Goal: Navigation & Orientation: Find specific page/section

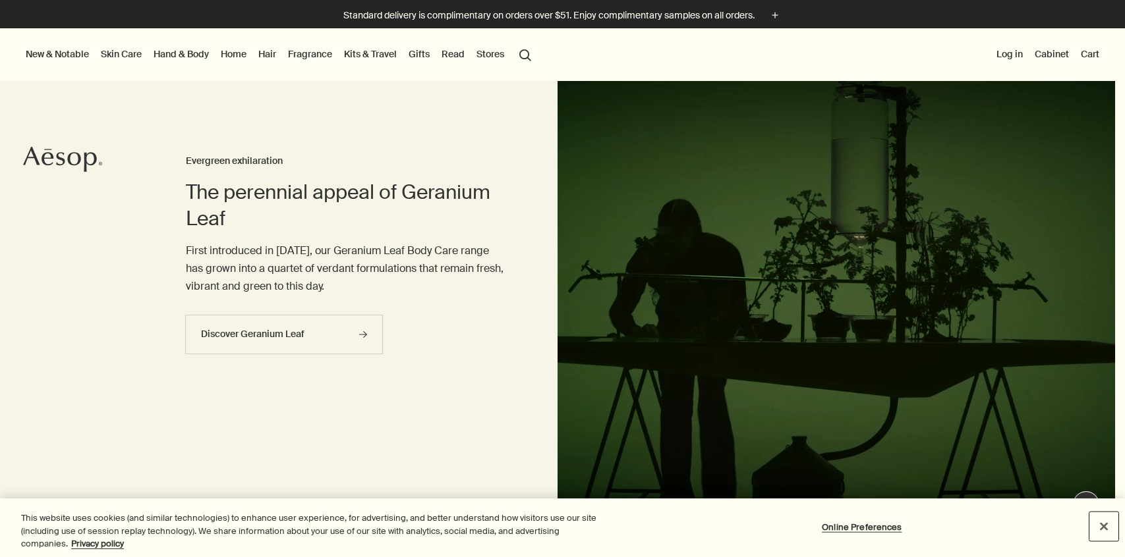
click at [1103, 523] on button "Close" at bounding box center [1103, 526] width 29 height 29
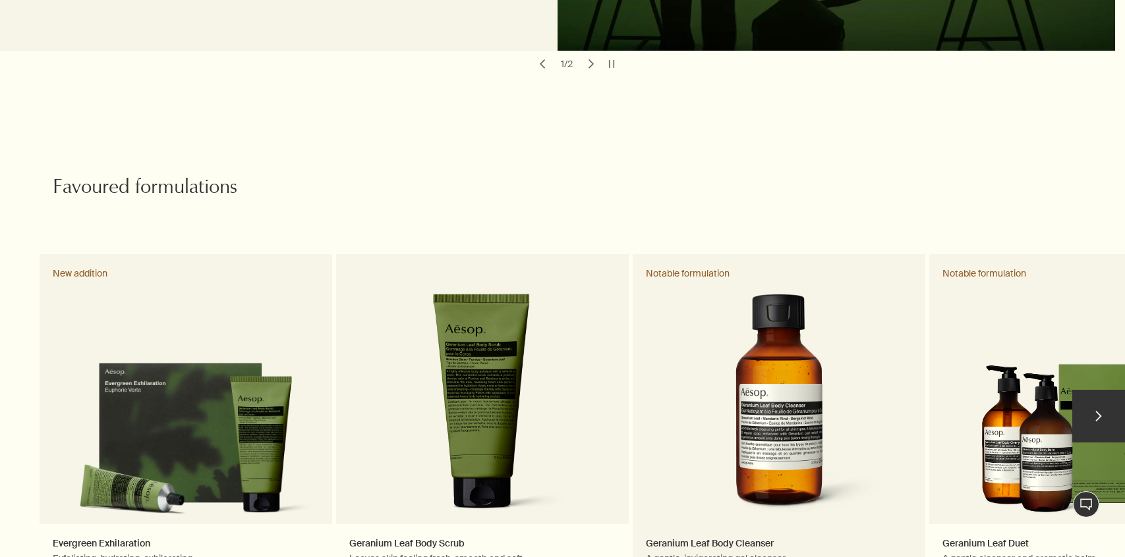
scroll to position [656, 0]
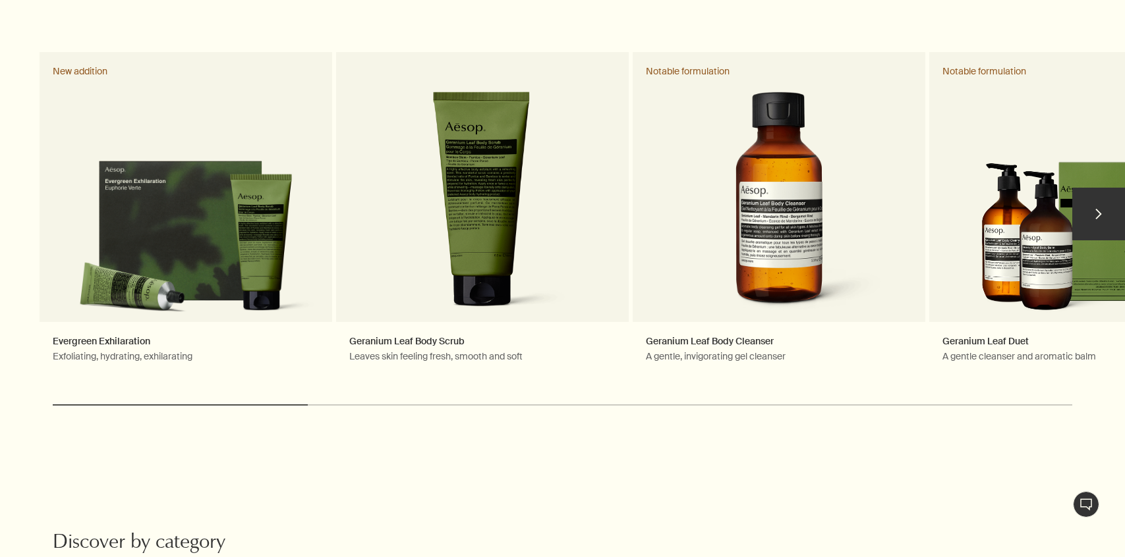
click at [1098, 222] on button "chevron" at bounding box center [1098, 214] width 53 height 53
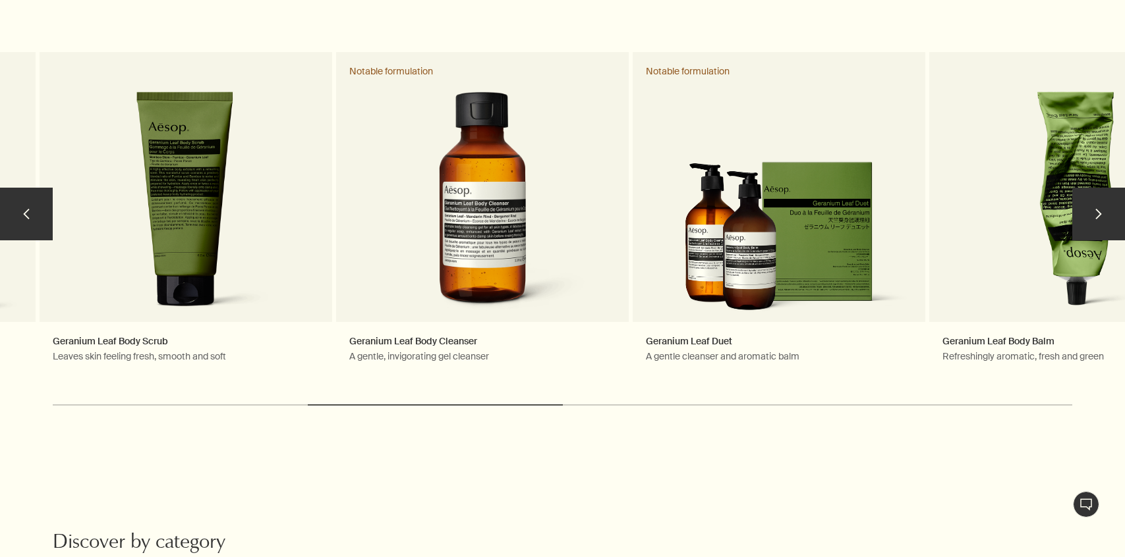
click at [1098, 222] on button "chevron" at bounding box center [1098, 214] width 53 height 53
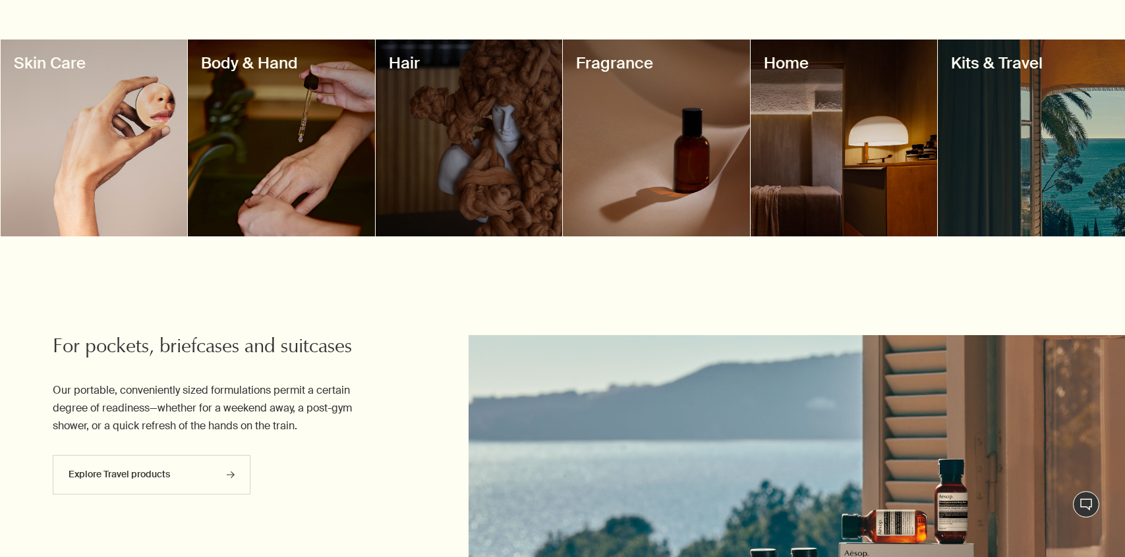
scroll to position [1195, 0]
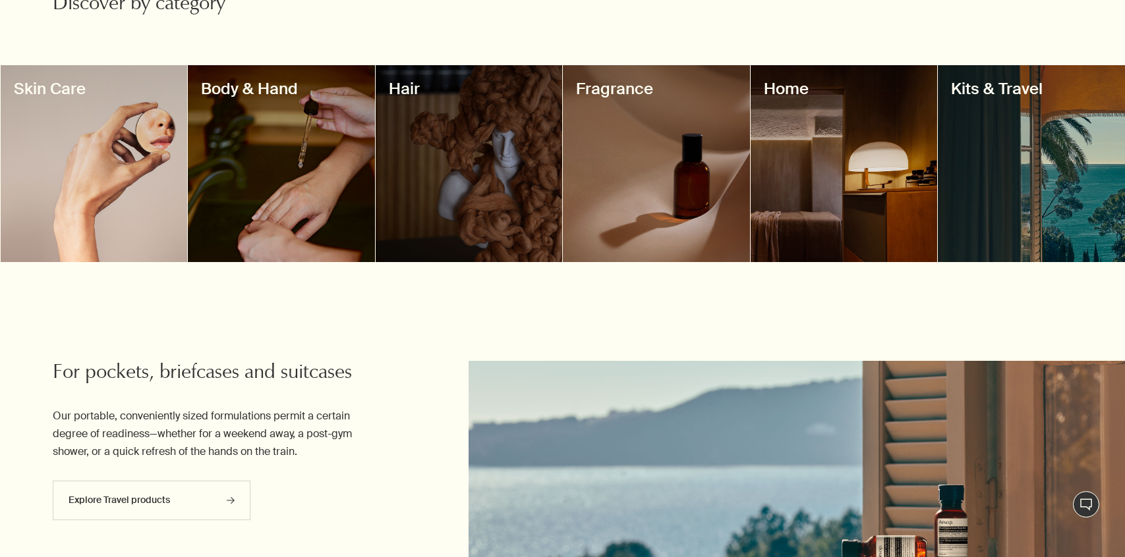
click at [949, 237] on div at bounding box center [1031, 163] width 187 height 197
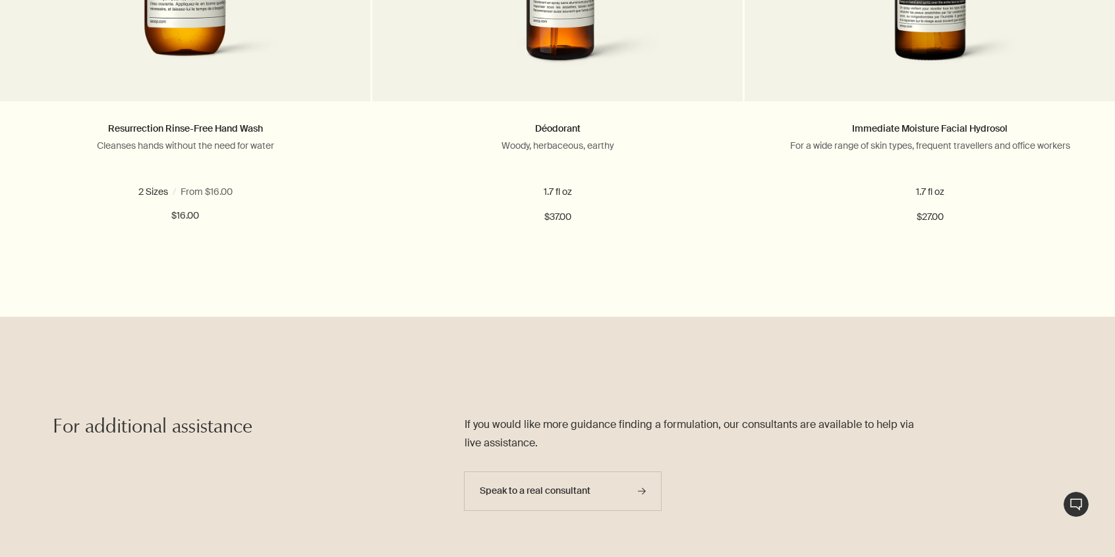
scroll to position [2326, 0]
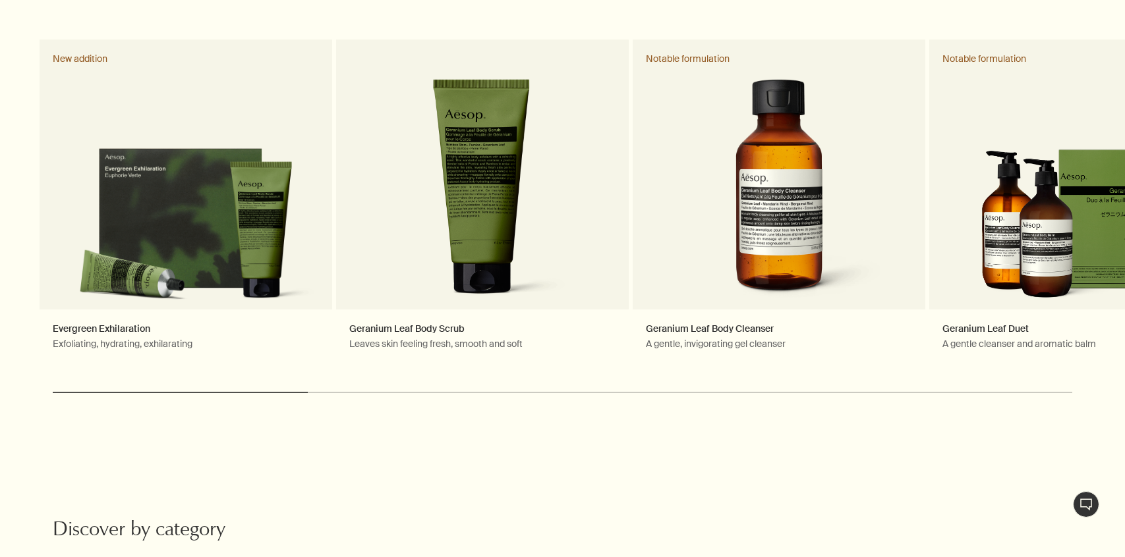
scroll to position [716, 0]
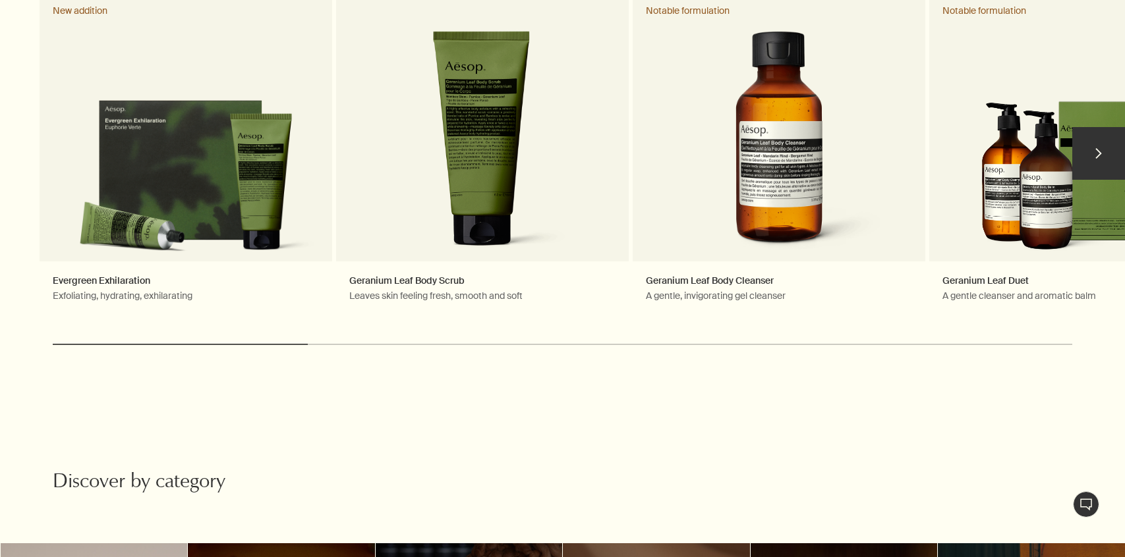
click at [1100, 155] on button "chevron" at bounding box center [1098, 153] width 53 height 53
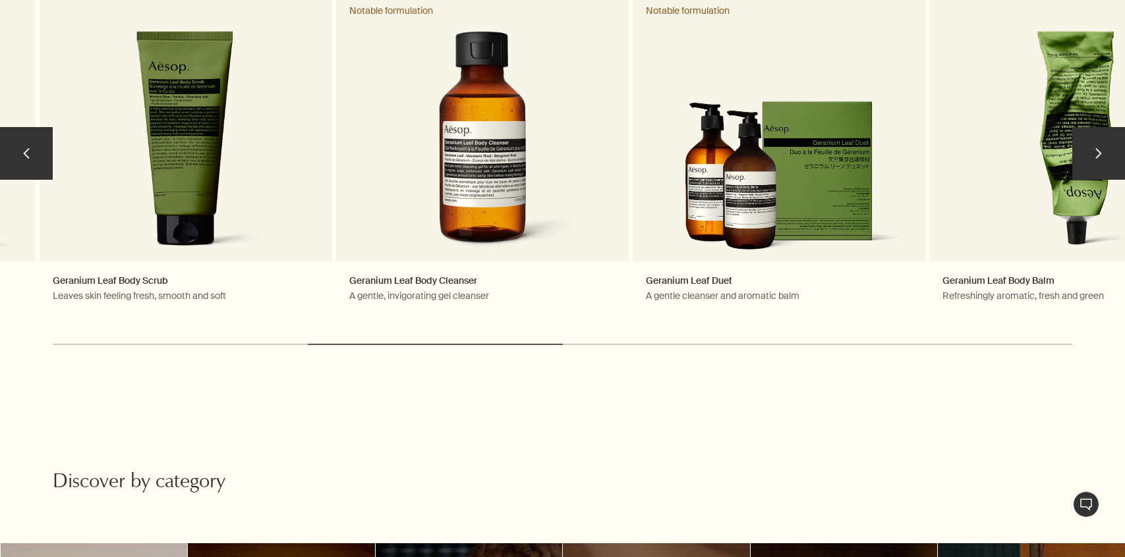
click at [1100, 155] on button "chevron" at bounding box center [1098, 153] width 53 height 53
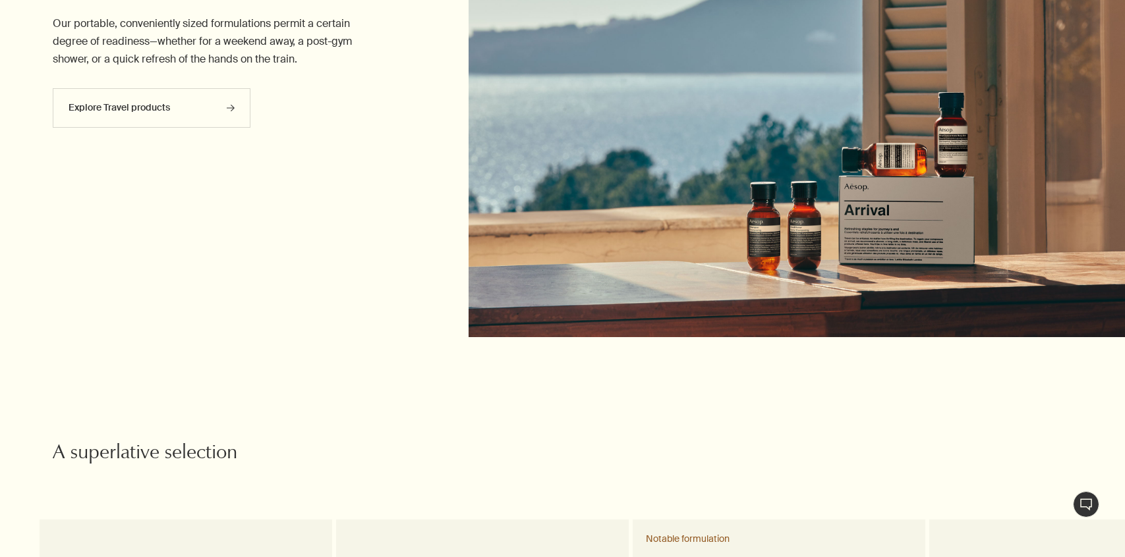
scroll to position [2058, 0]
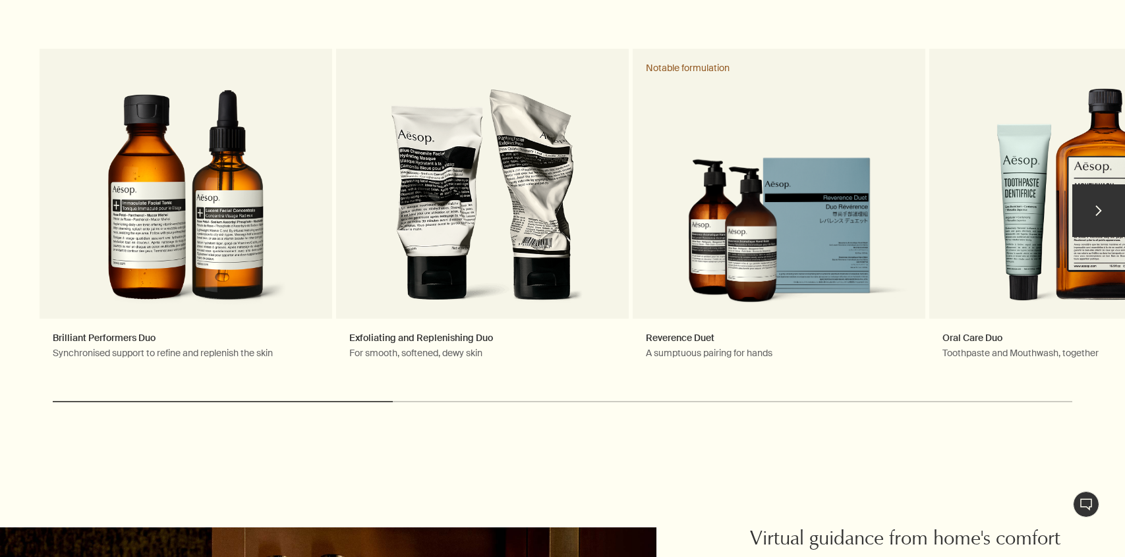
click at [1100, 206] on button "chevron" at bounding box center [1098, 210] width 53 height 53
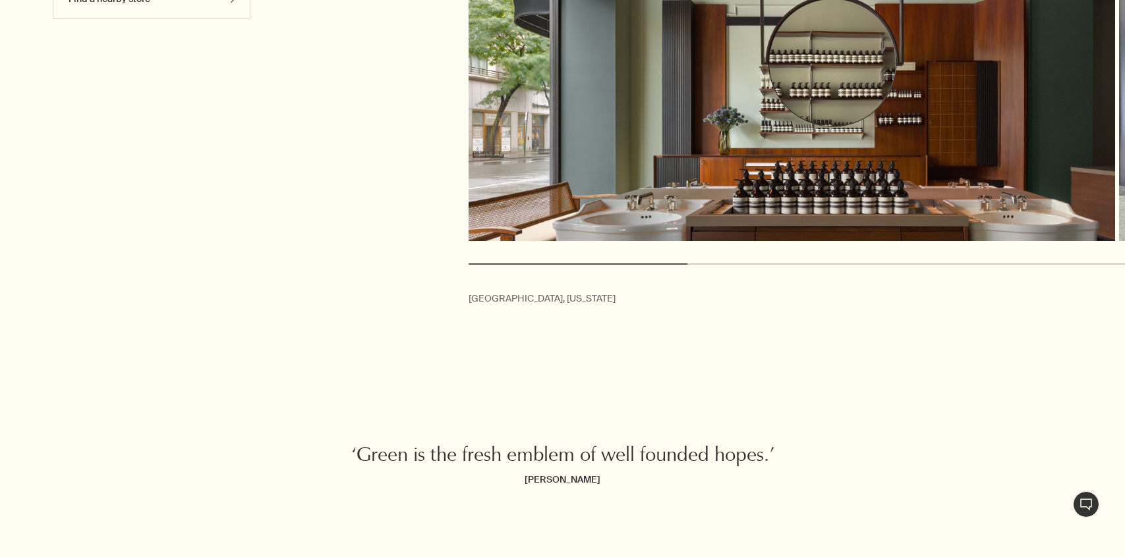
scroll to position [4032, 0]
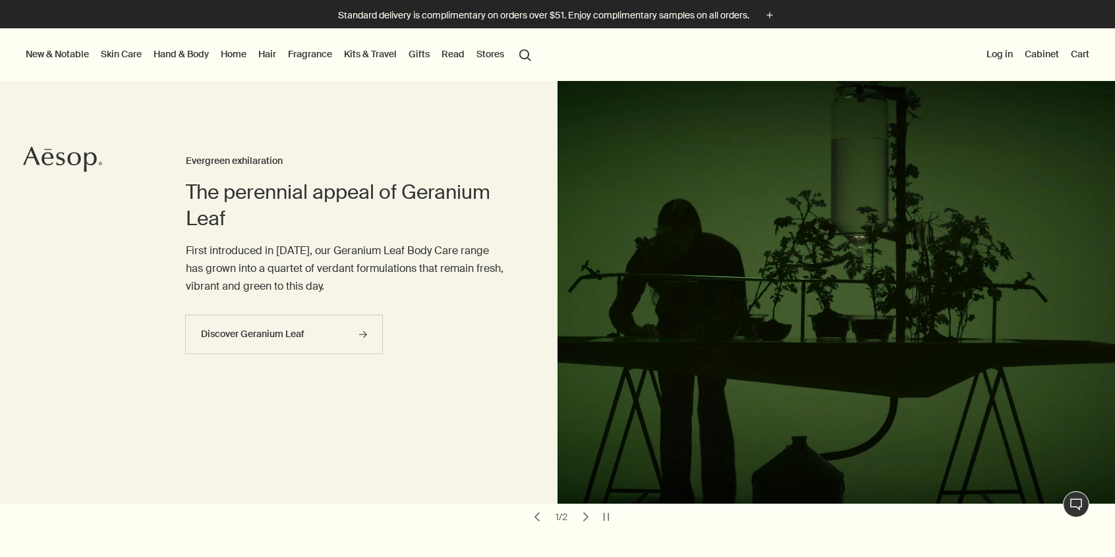
click at [178, 57] on link "Hand & Body" at bounding box center [181, 53] width 61 height 17
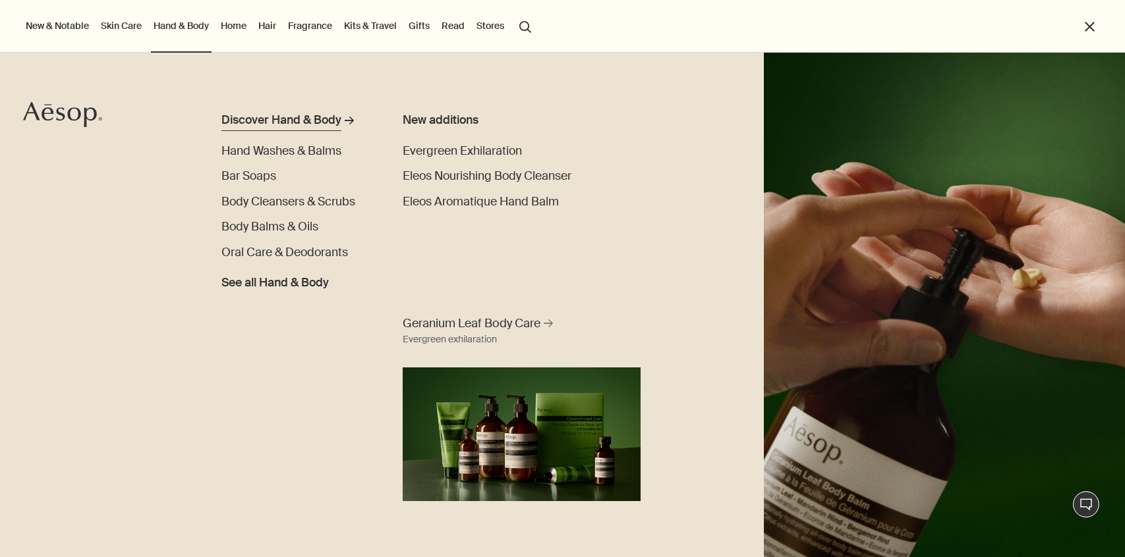
click at [318, 123] on div "Discover Hand & Body" at bounding box center [281, 121] width 120 height 18
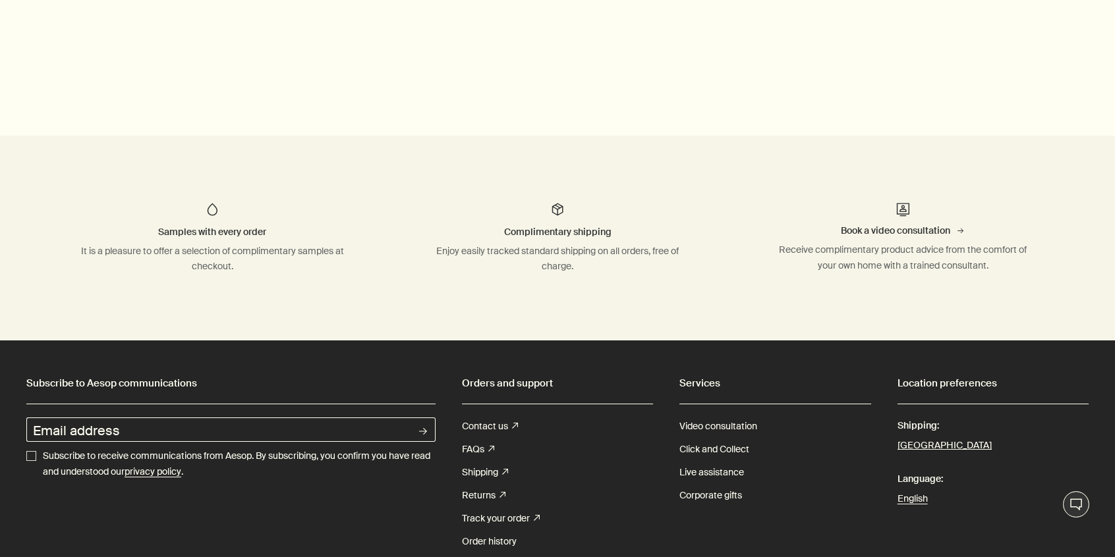
scroll to position [5097, 0]
